Goal: Task Accomplishment & Management: Use online tool/utility

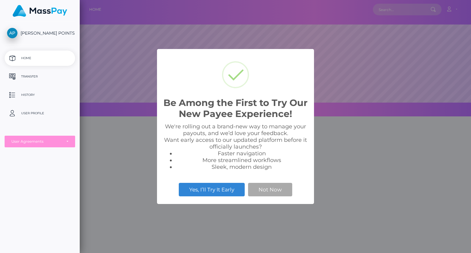
scroll to position [116, 391]
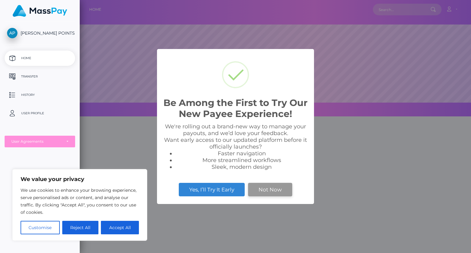
click at [271, 194] on button "Not Now" at bounding box center [270, 189] width 44 height 13
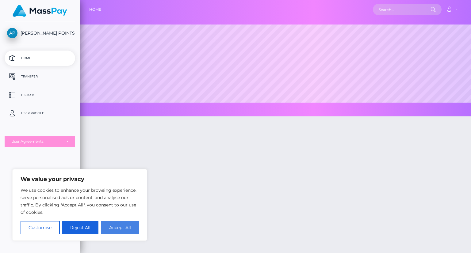
click at [120, 225] on button "Accept All" at bounding box center [120, 227] width 38 height 13
checkbox input "true"
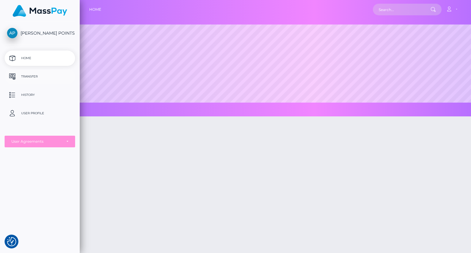
click at [31, 74] on p "Transfer" at bounding box center [40, 76] width 66 height 9
